Goal: Task Accomplishment & Management: Manage account settings

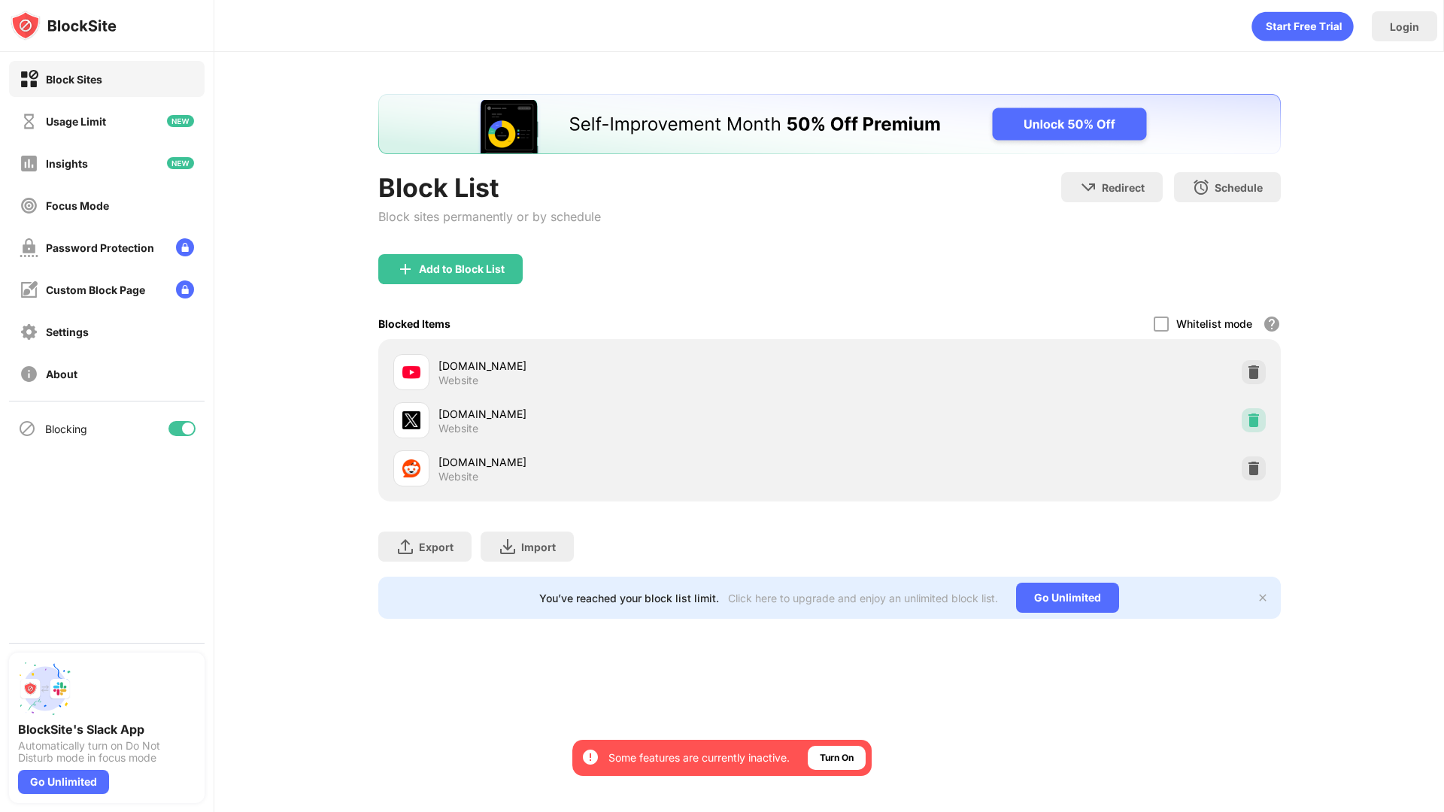
click at [1254, 417] on img at bounding box center [1253, 420] width 15 height 15
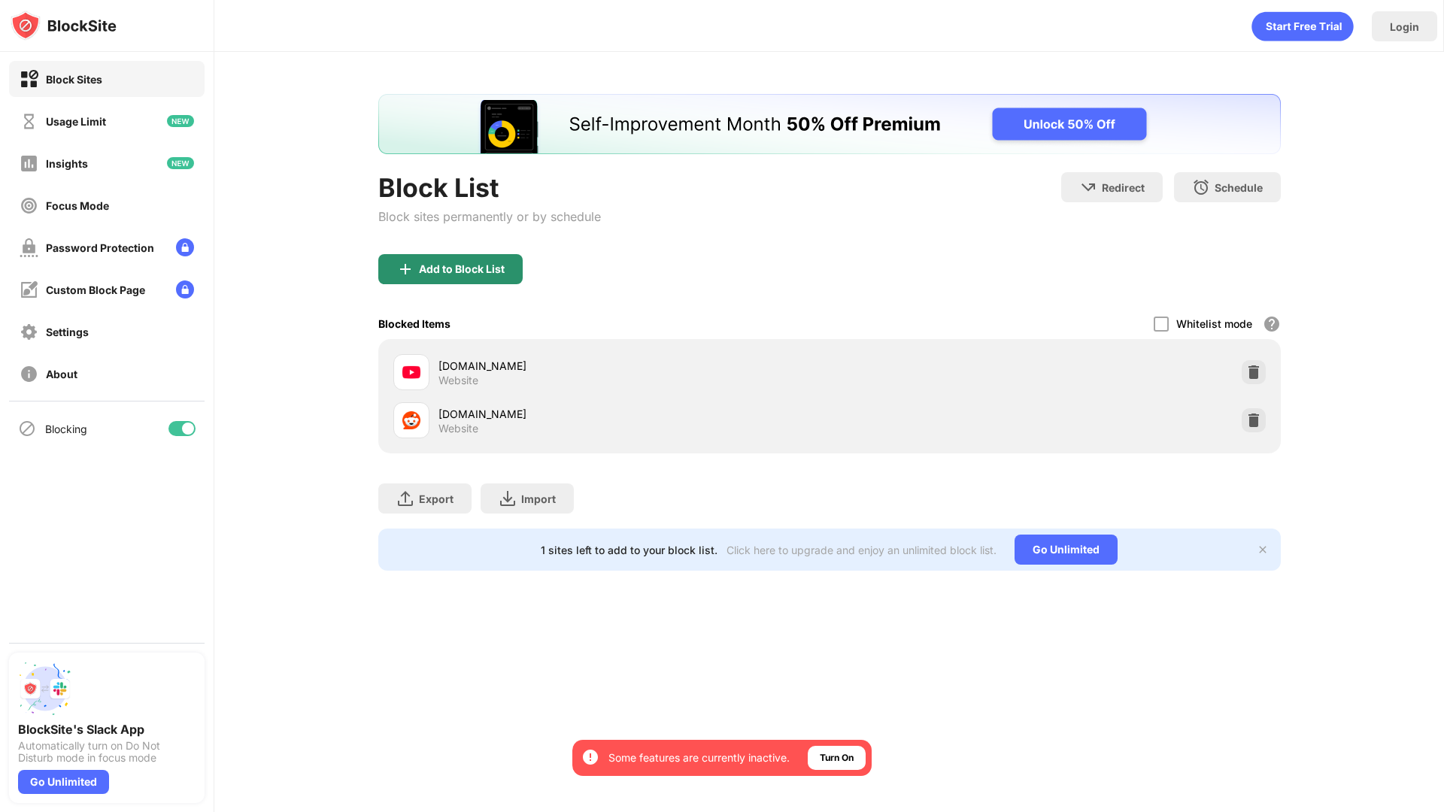
click at [472, 271] on div "Add to Block List" at bounding box center [462, 269] width 86 height 12
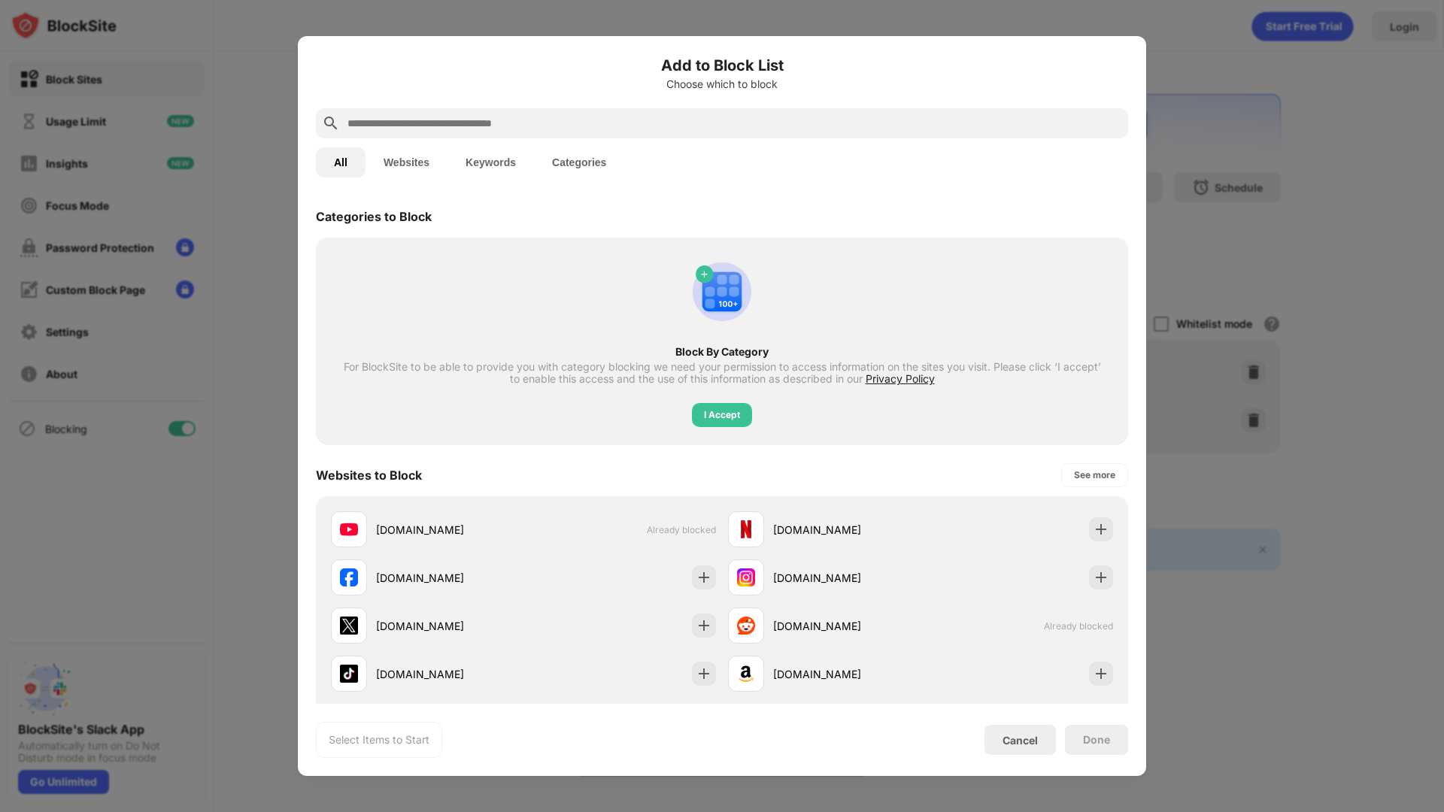
click at [390, 162] on button "Websites" at bounding box center [407, 162] width 82 height 30
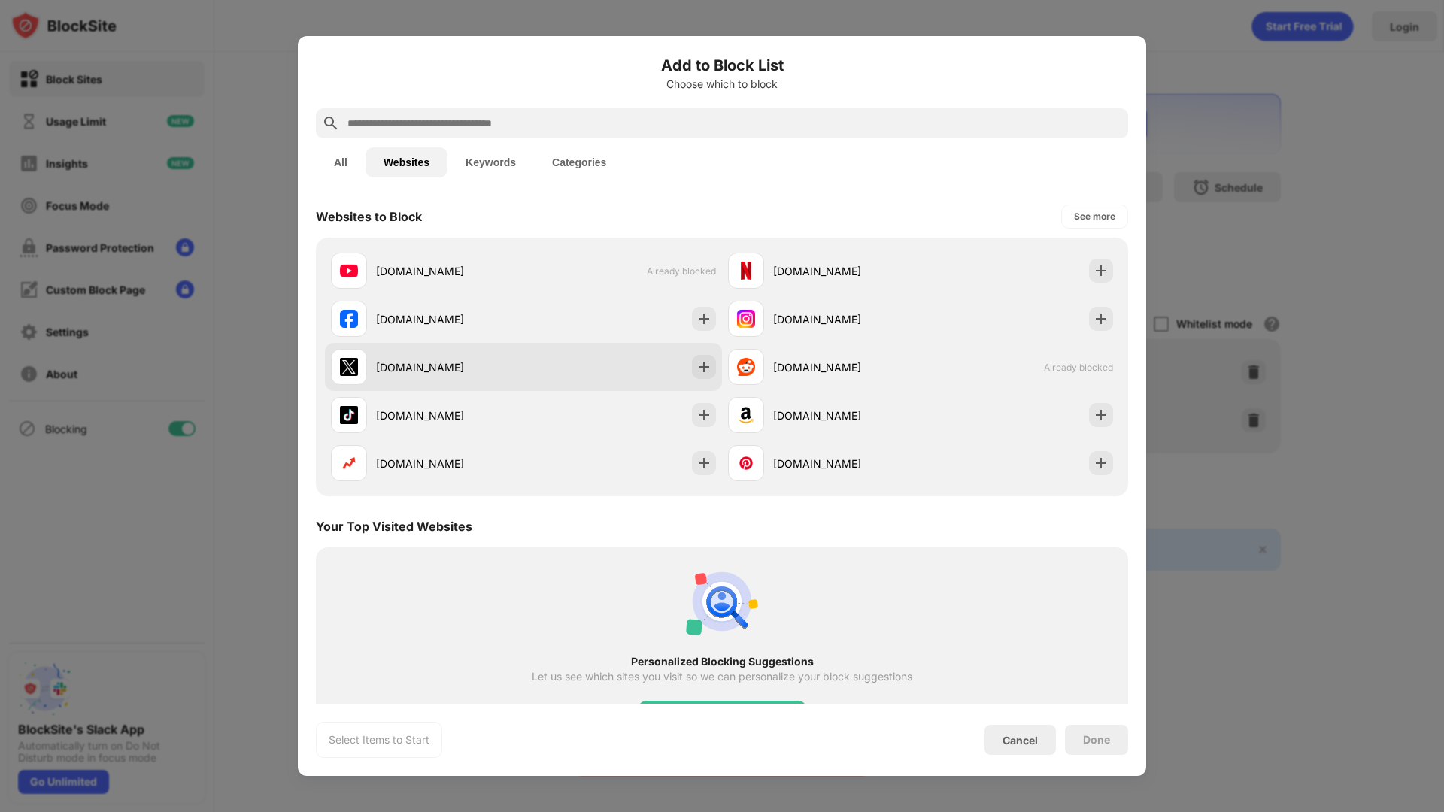
click at [414, 374] on div "x.com" at bounding box center [449, 367] width 147 height 16
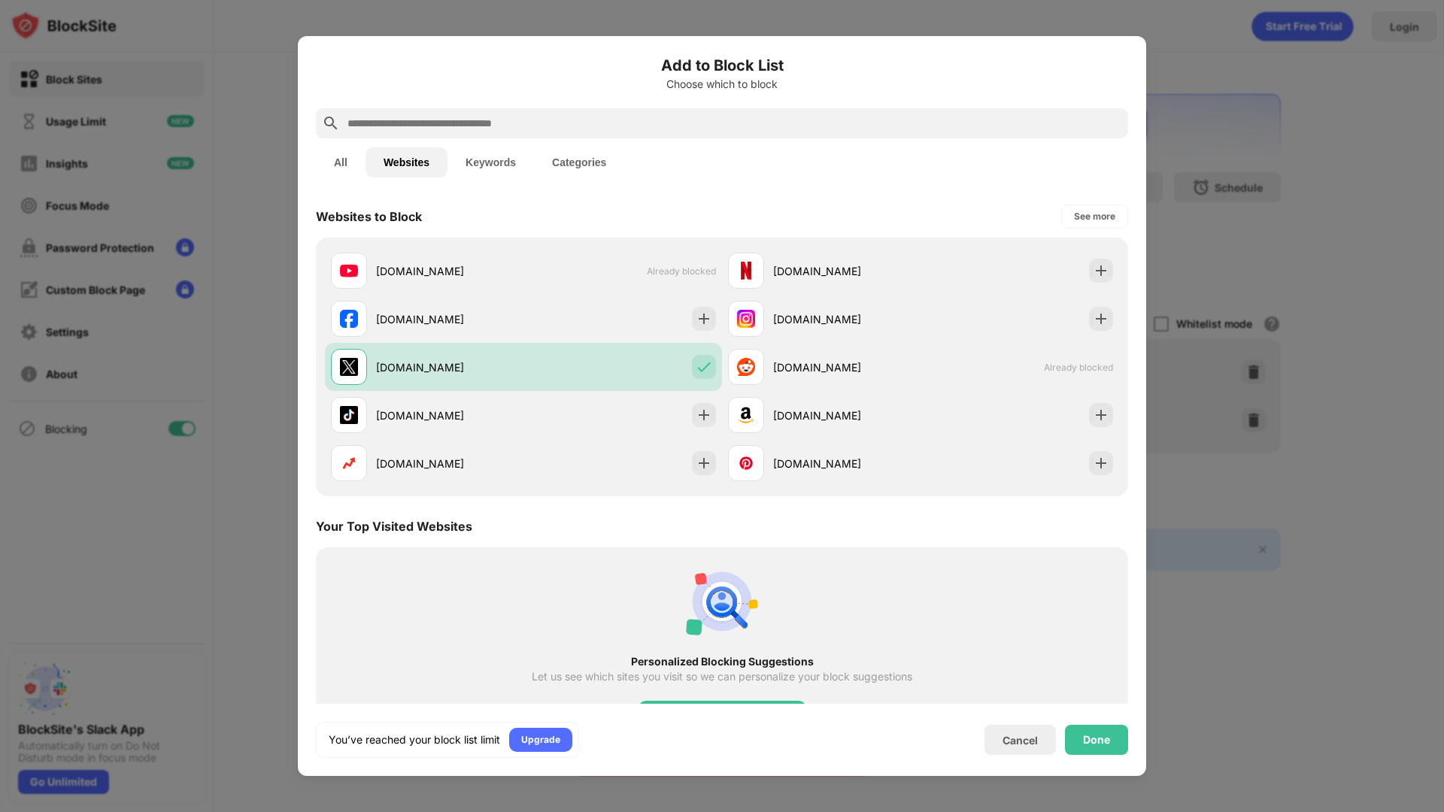
click at [1102, 736] on div "Done" at bounding box center [1096, 740] width 27 height 12
